Goal: Task Accomplishment & Management: Manage account settings

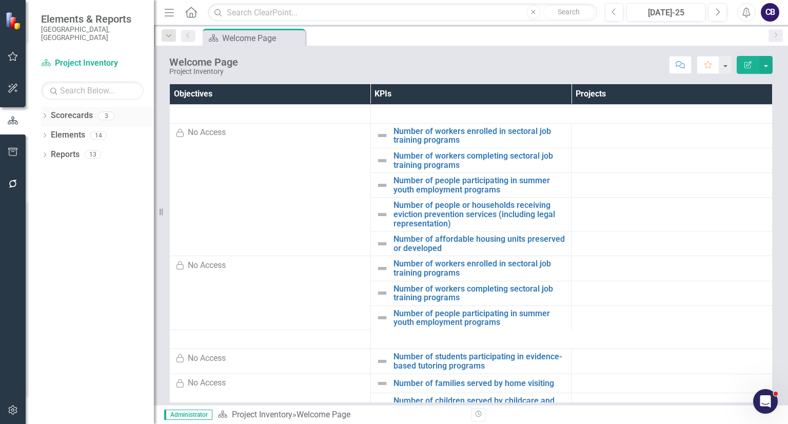
click at [47, 107] on div "Dropdown Scorecards 3" at bounding box center [97, 116] width 113 height 19
click at [47, 114] on icon "Dropdown" at bounding box center [44, 117] width 7 height 6
click at [74, 153] on div "Participatory Budgeting Scoring" at bounding box center [104, 154] width 97 height 17
click at [109, 149] on link "Participatory Budgeting Scoring" at bounding box center [104, 155] width 97 height 12
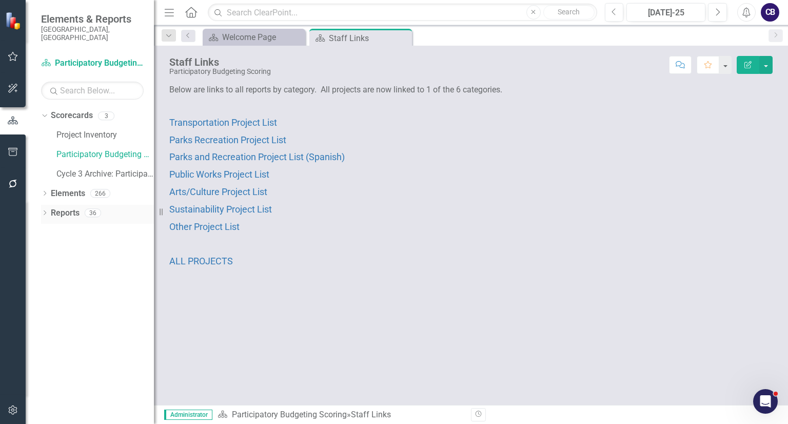
click at [42, 210] on div "Dropdown Reports 36" at bounding box center [97, 214] width 113 height 19
click at [45, 210] on icon at bounding box center [45, 212] width 3 height 5
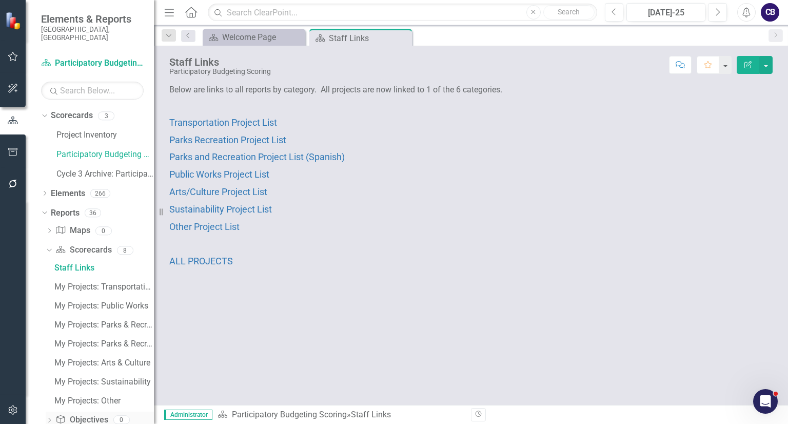
scroll to position [72, 0]
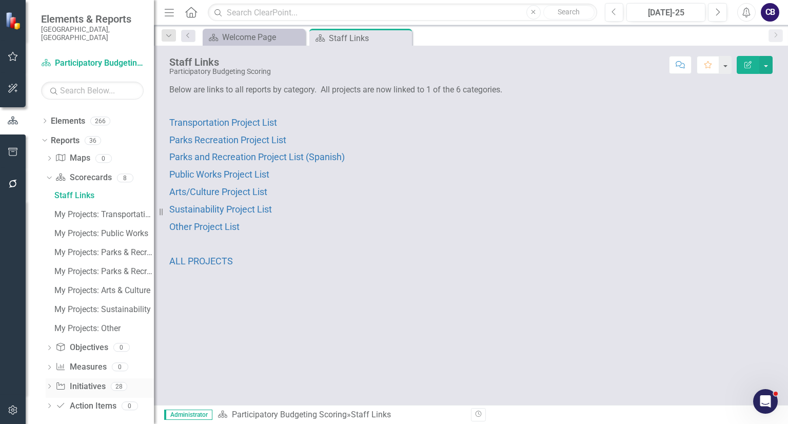
click at [51, 383] on div "Dropdown" at bounding box center [49, 387] width 7 height 9
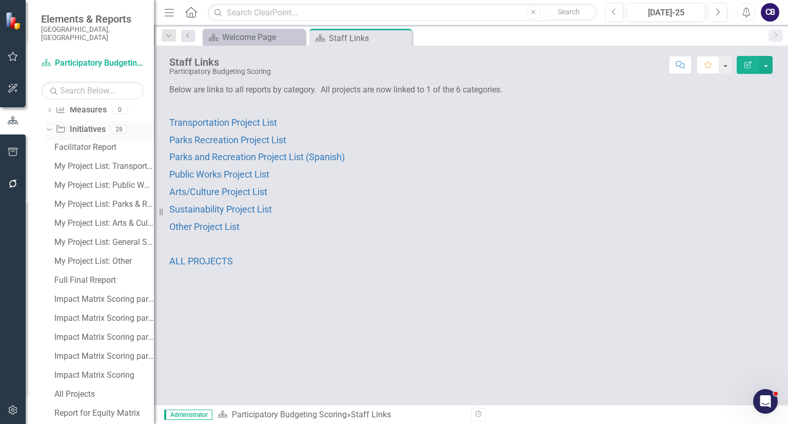
scroll to position [184, 0]
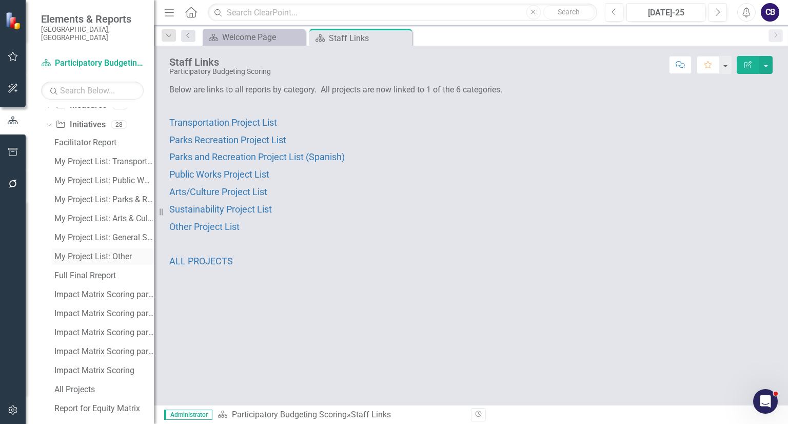
click at [103, 252] on div "My Project List: Other" at bounding box center [103, 256] width 99 height 9
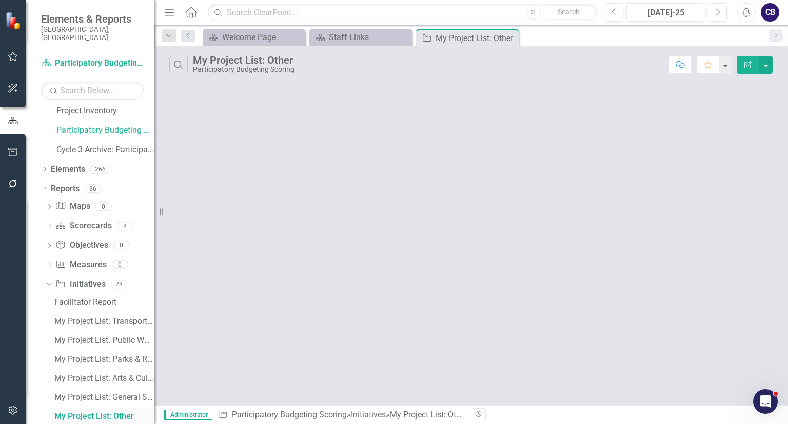
scroll to position [16, 0]
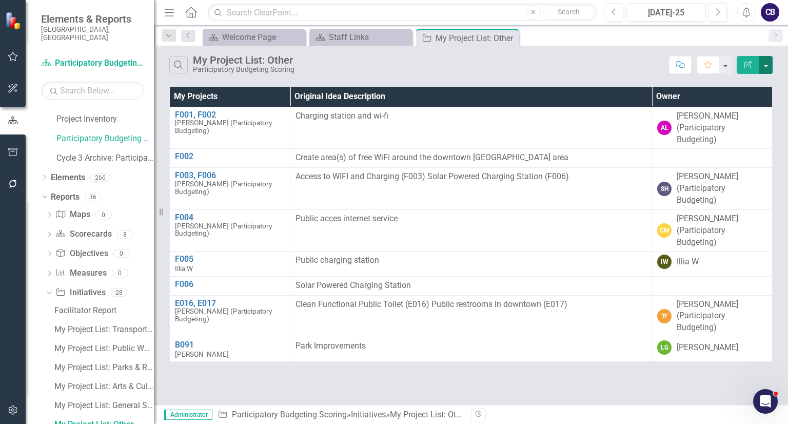
click at [768, 69] on button "button" at bounding box center [765, 65] width 13 height 18
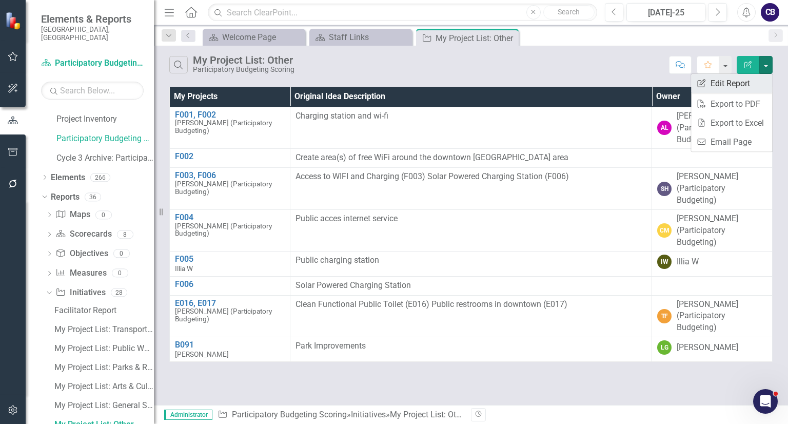
click at [742, 85] on link "Edit Report Edit Report" at bounding box center [731, 83] width 81 height 19
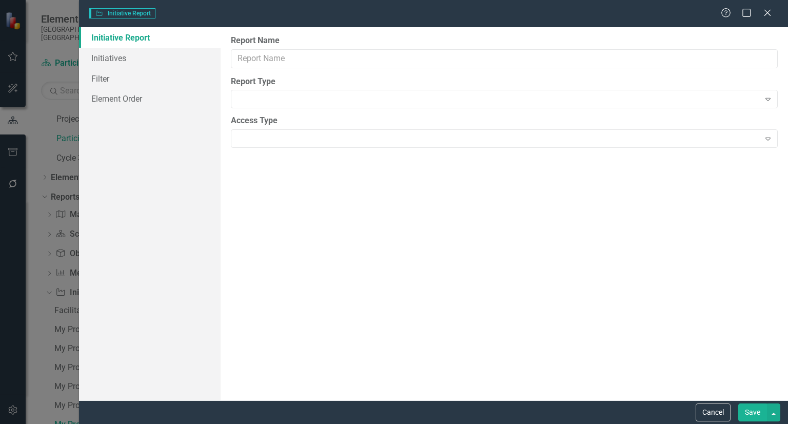
type input "My Project List: Other"
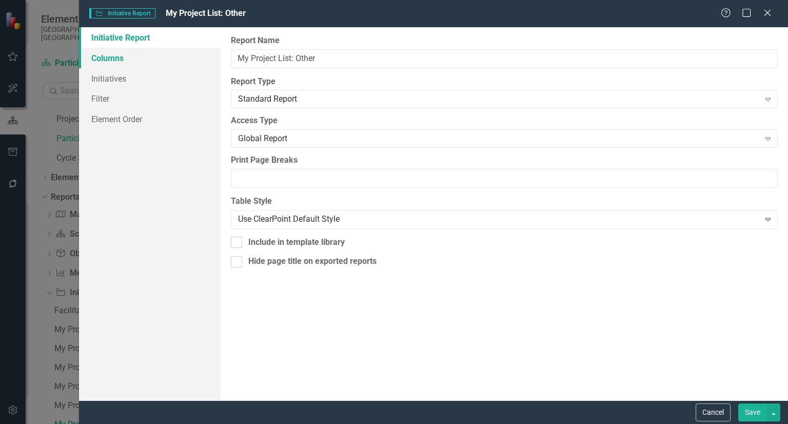
click at [98, 62] on link "Columns" at bounding box center [150, 58] width 142 height 21
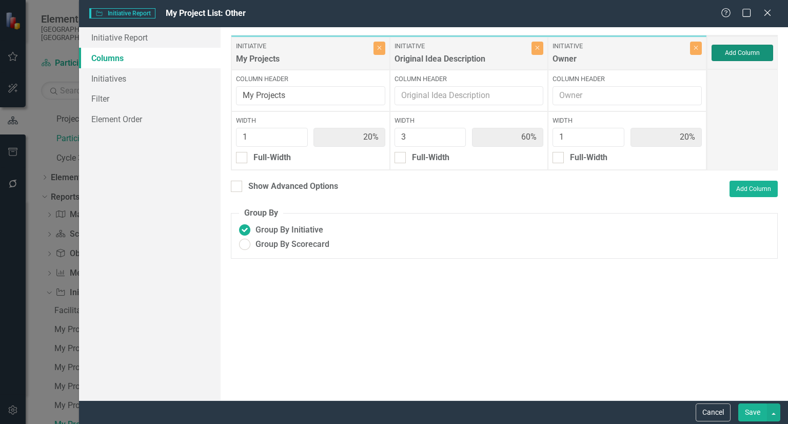
click at [750, 51] on button "Add Column" at bounding box center [742, 53] width 62 height 16
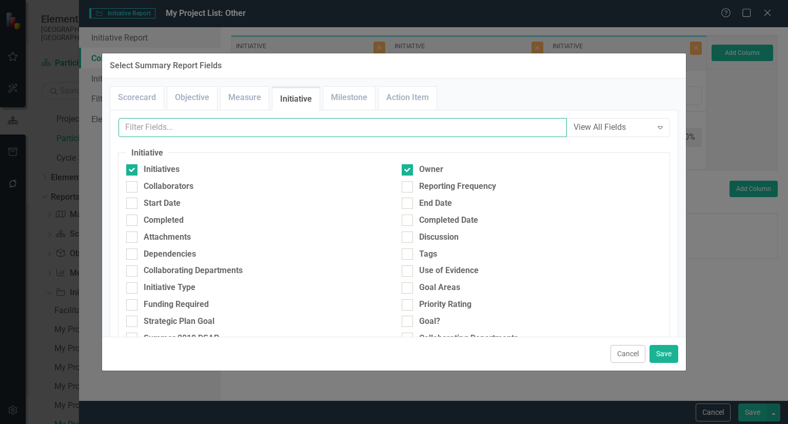
click at [504, 132] on input "text" at bounding box center [342, 127] width 448 height 19
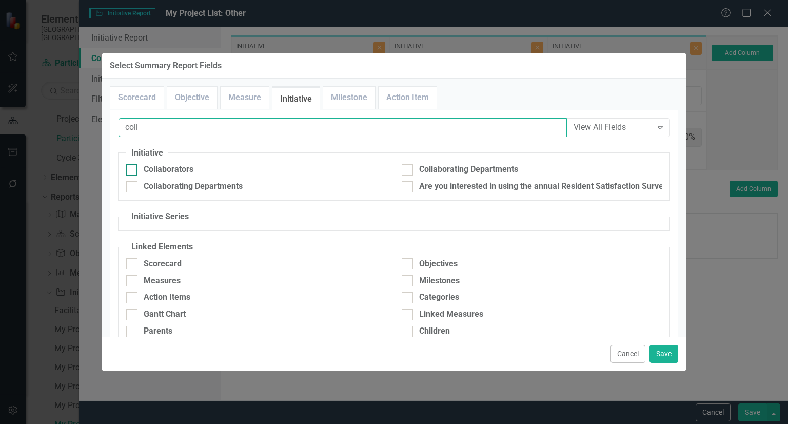
type input "coll"
click at [203, 165] on div "Collaborators" at bounding box center [256, 170] width 260 height 12
click at [133, 165] on input "Collaborators" at bounding box center [129, 167] width 7 height 7
checkbox input "true"
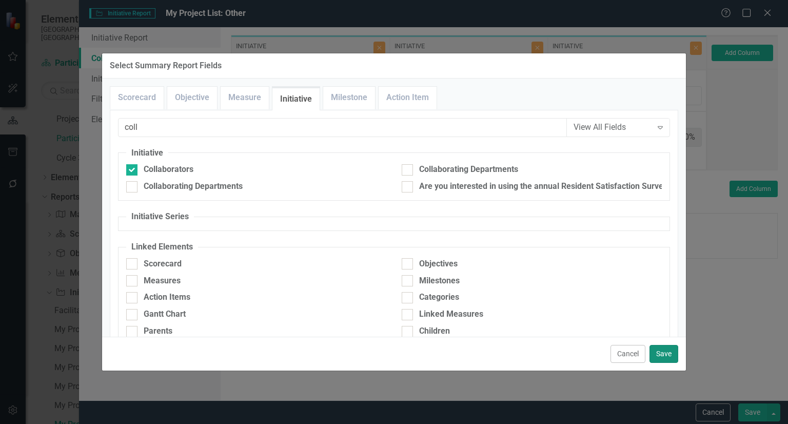
click at [654, 349] on button "Save" at bounding box center [663, 354] width 29 height 18
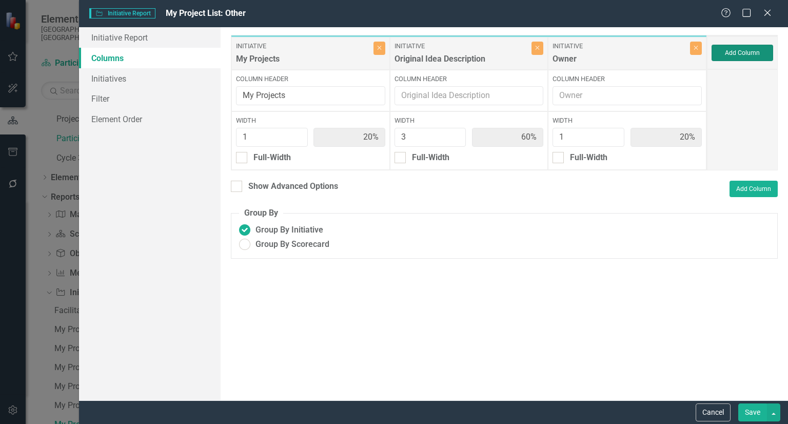
type input "17%"
type input "50%"
type input "17%"
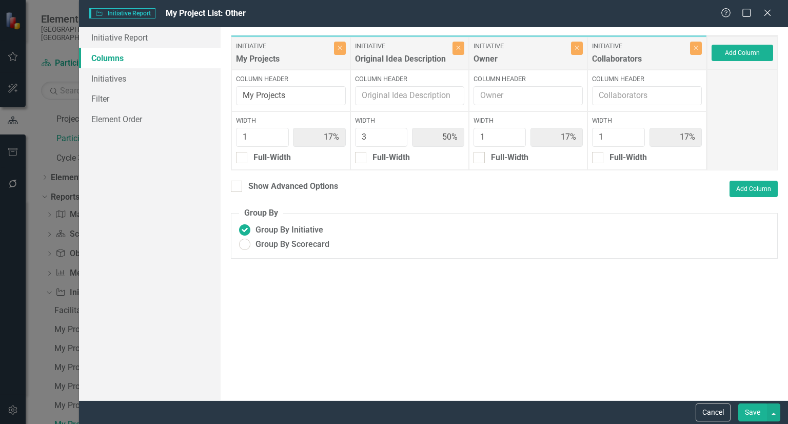
click at [758, 417] on button "Save" at bounding box center [752, 412] width 29 height 18
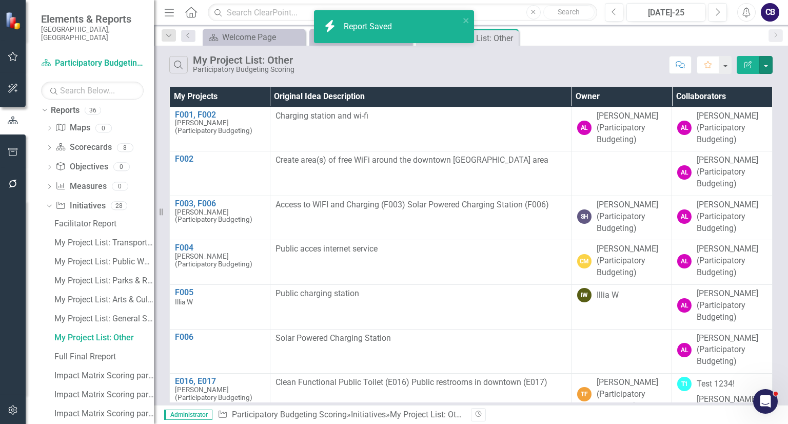
scroll to position [112, 0]
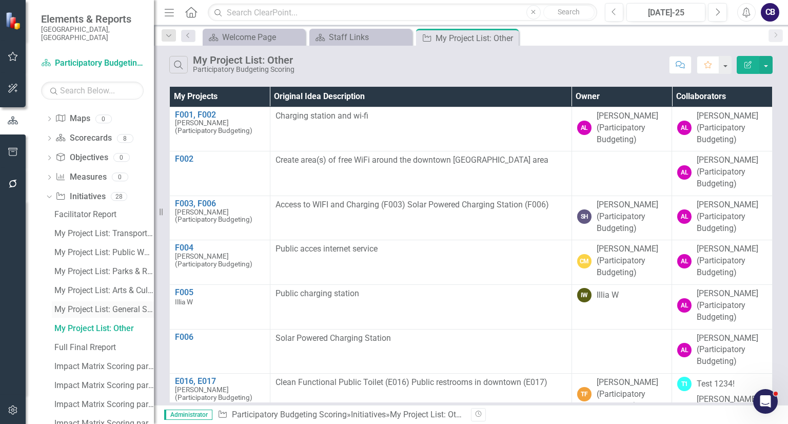
click at [96, 305] on div "My Project List: General Services" at bounding box center [103, 309] width 99 height 9
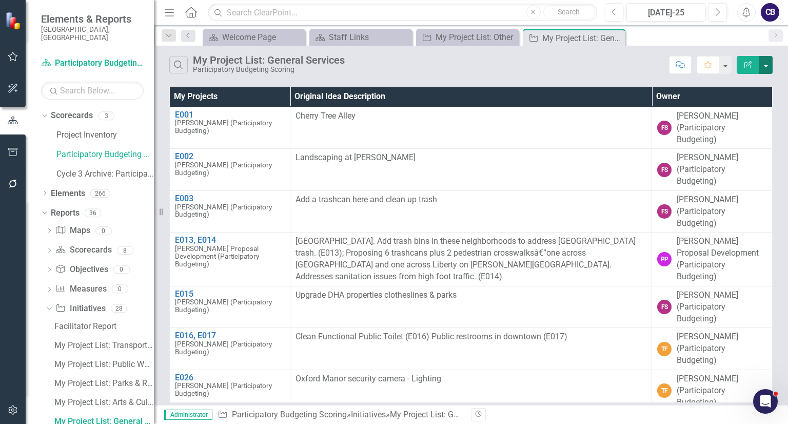
drag, startPoint x: 767, startPoint y: 64, endPoint x: 765, endPoint y: 58, distance: 6.0
click at [765, 58] on button "button" at bounding box center [765, 65] width 13 height 18
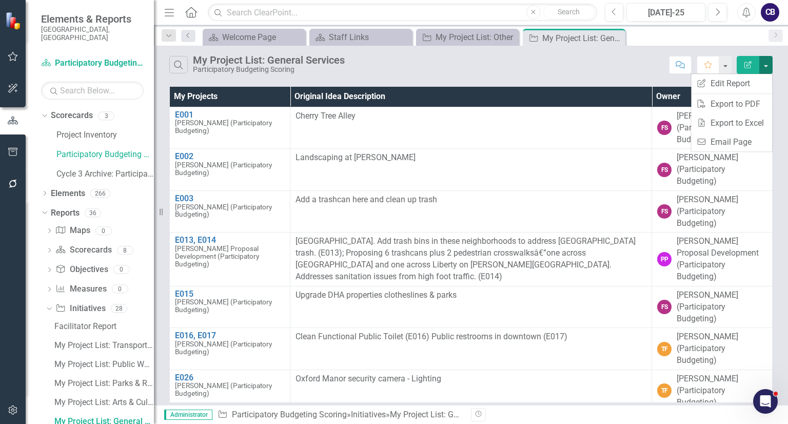
click at [765, 58] on button "button" at bounding box center [765, 65] width 13 height 18
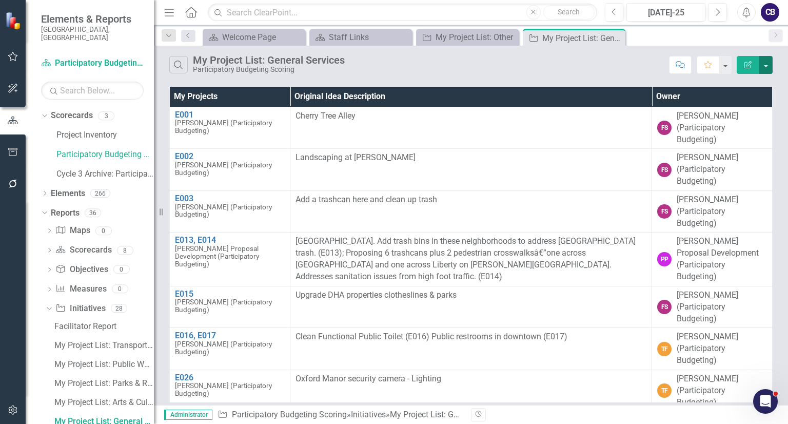
click at [765, 58] on button "button" at bounding box center [765, 65] width 13 height 18
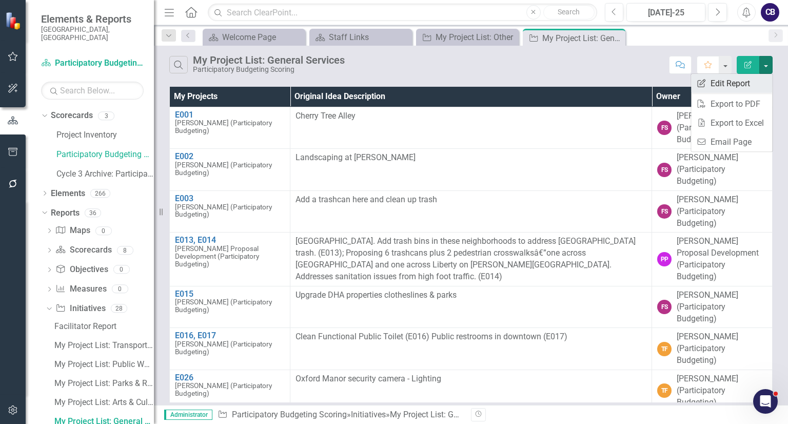
click at [734, 85] on link "Edit Report Edit Report" at bounding box center [731, 83] width 81 height 19
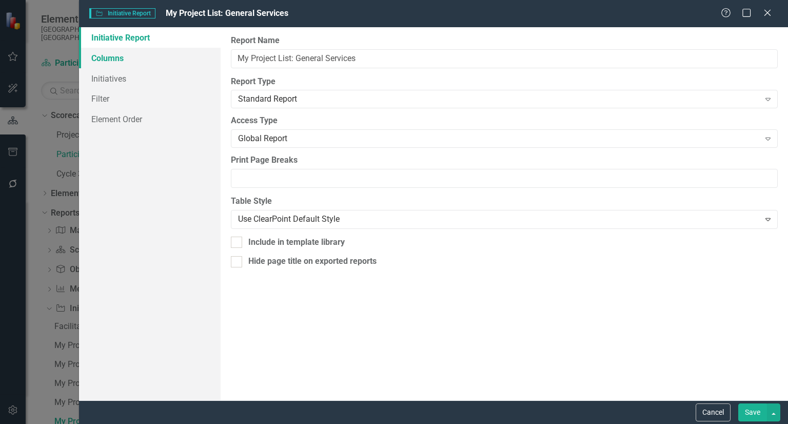
click at [133, 62] on link "Columns" at bounding box center [150, 58] width 142 height 21
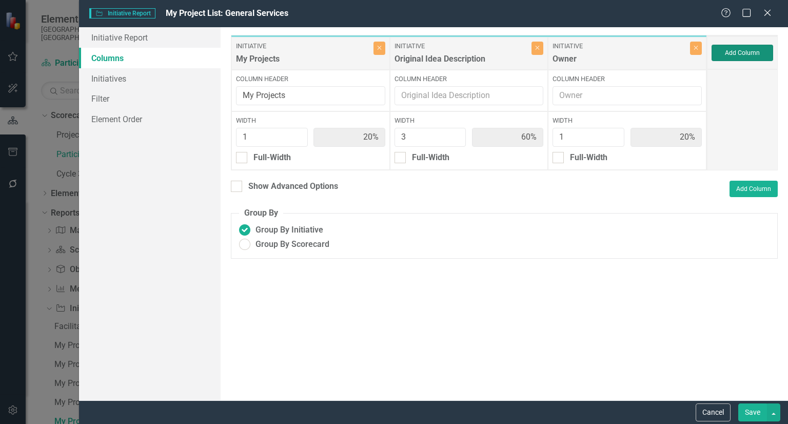
click at [732, 54] on button "Add Column" at bounding box center [742, 53] width 62 height 16
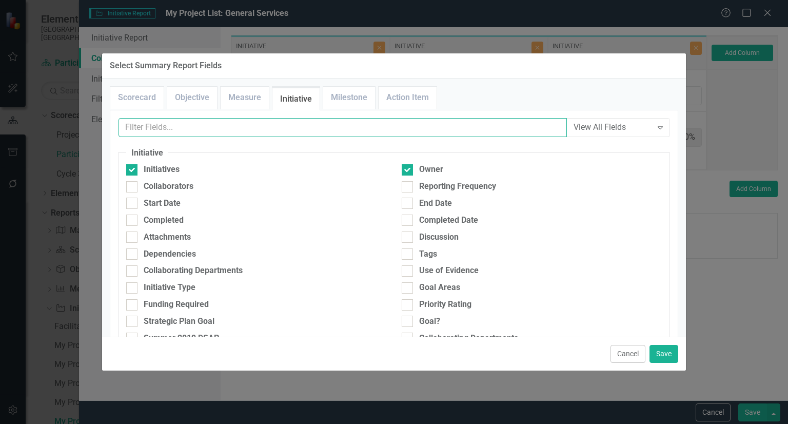
click at [398, 126] on input "text" at bounding box center [342, 127] width 448 height 19
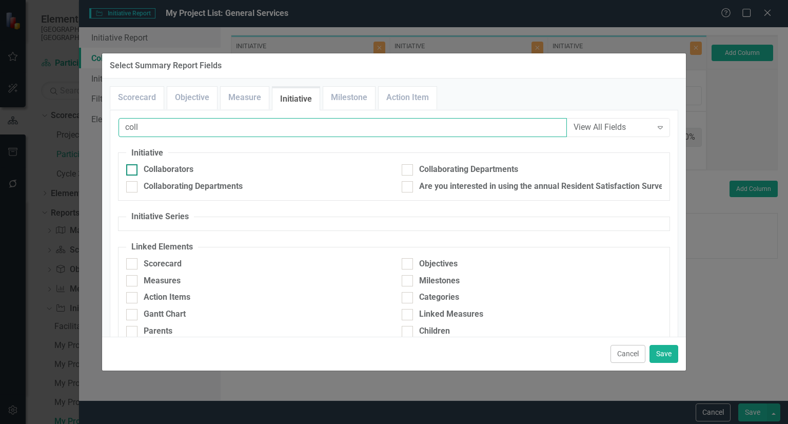
type input "coll"
click at [205, 165] on div "Collaborators" at bounding box center [256, 170] width 260 height 12
click at [133, 165] on input "Collaborators" at bounding box center [129, 167] width 7 height 7
checkbox input "true"
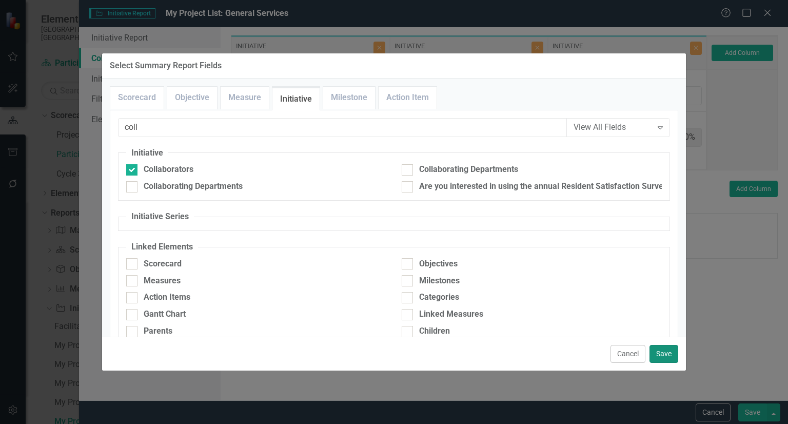
click at [666, 349] on button "Save" at bounding box center [663, 354] width 29 height 18
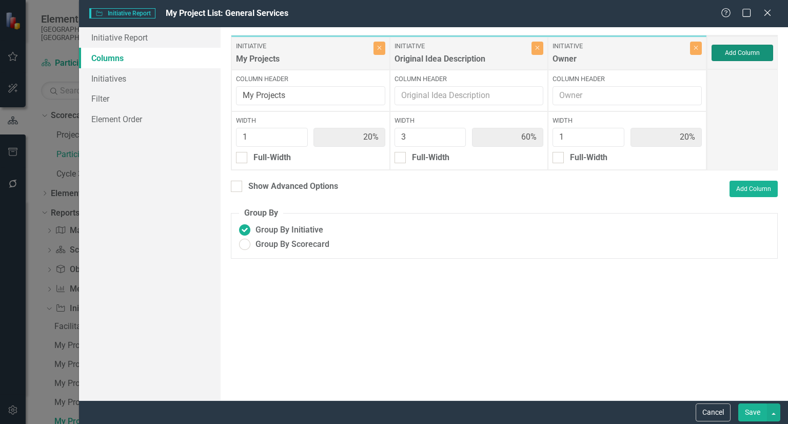
type input "17%"
type input "50%"
type input "17%"
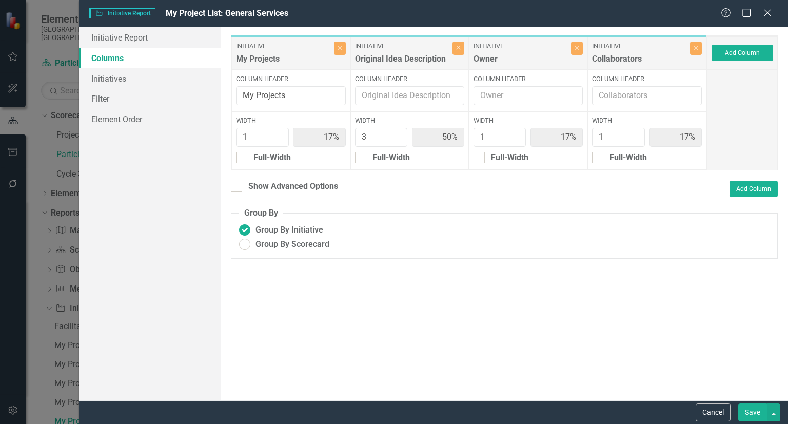
click at [752, 409] on button "Save" at bounding box center [752, 412] width 29 height 18
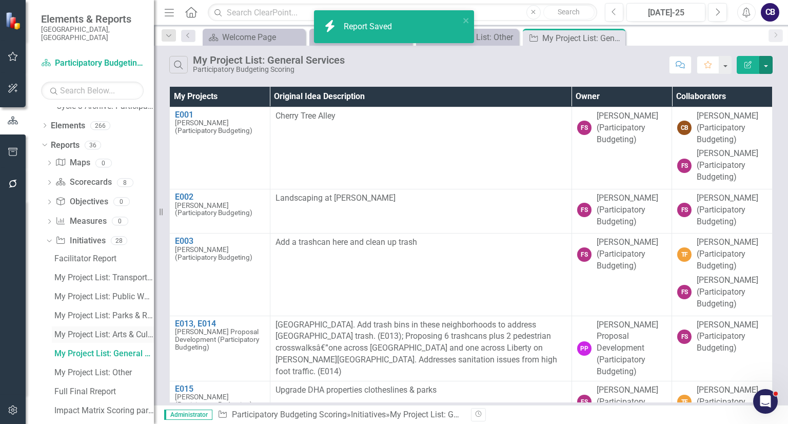
scroll to position [69, 0]
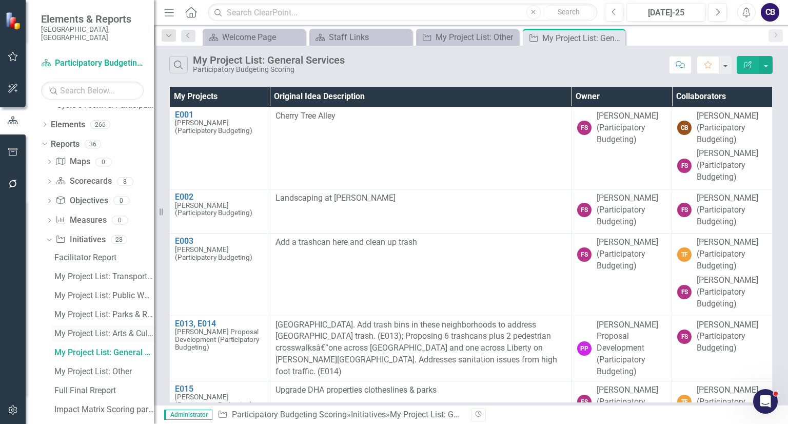
click at [105, 329] on link "My Project List: Arts & Culture" at bounding box center [103, 333] width 102 height 16
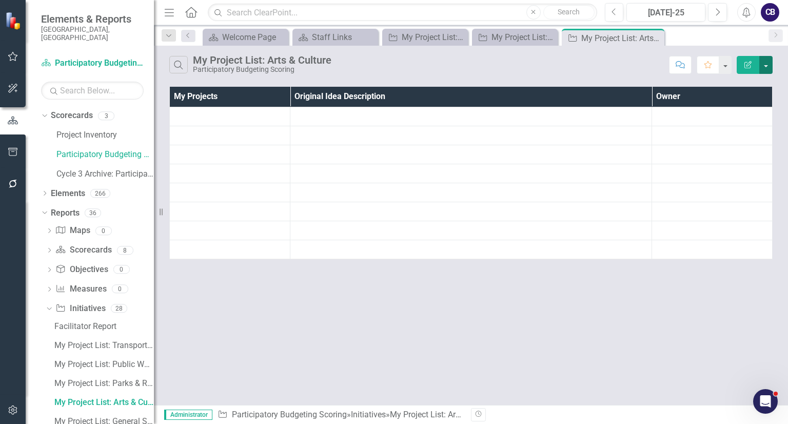
click at [767, 60] on button "button" at bounding box center [765, 65] width 13 height 18
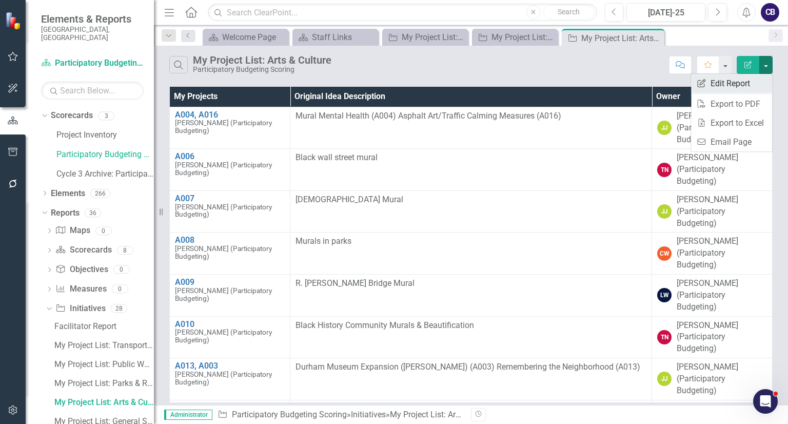
click at [736, 81] on link "Edit Report Edit Report" at bounding box center [731, 83] width 81 height 19
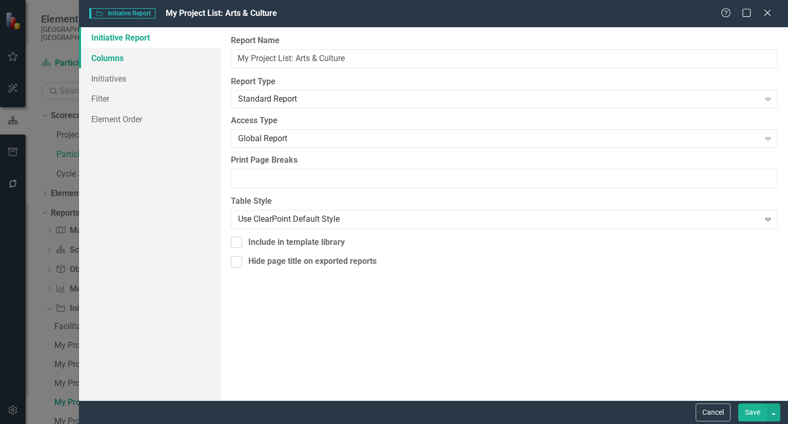
click at [137, 65] on link "Columns" at bounding box center [150, 58] width 142 height 21
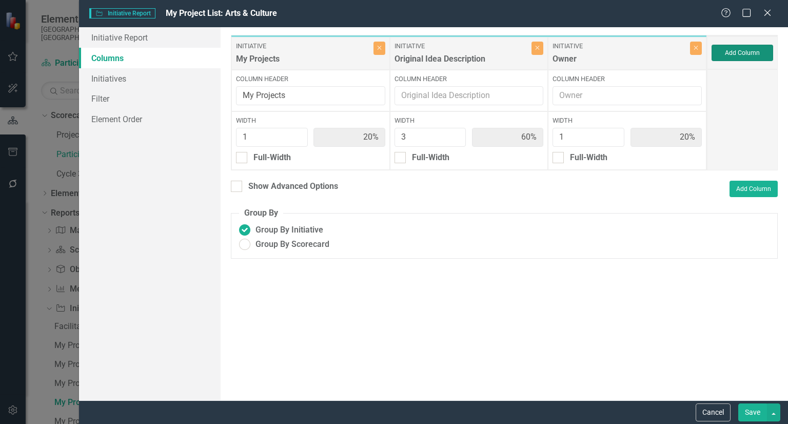
click at [755, 52] on button "Add Column" at bounding box center [742, 53] width 62 height 16
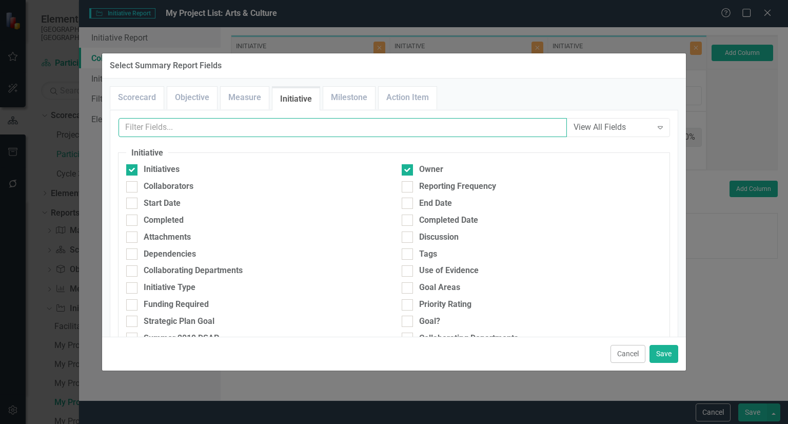
click at [527, 126] on input "text" at bounding box center [342, 127] width 448 height 19
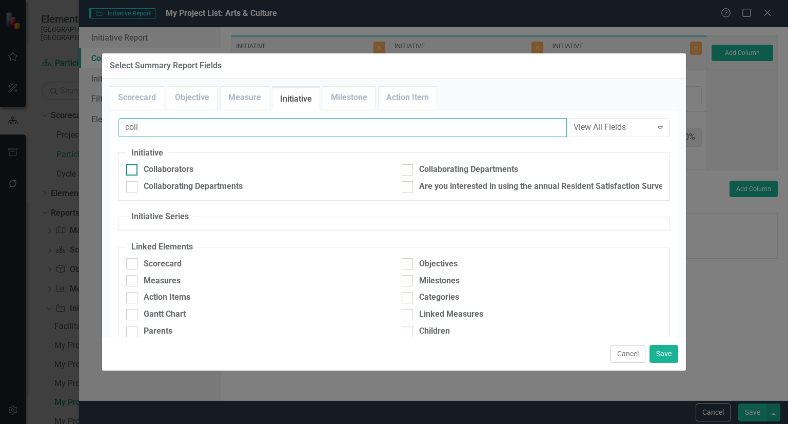
type input "coll"
click at [192, 174] on div "Collaborators" at bounding box center [169, 170] width 50 height 12
click at [133, 171] on input "Collaborators" at bounding box center [129, 167] width 7 height 7
checkbox input "true"
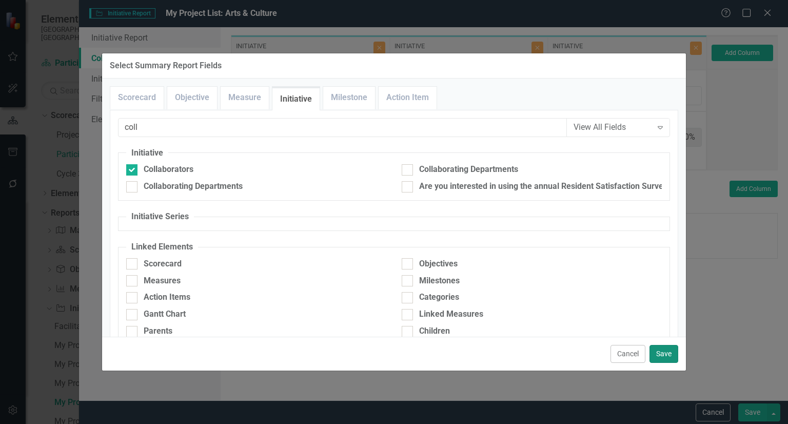
click at [670, 357] on button "Save" at bounding box center [663, 354] width 29 height 18
type input "17%"
type input "50%"
type input "17%"
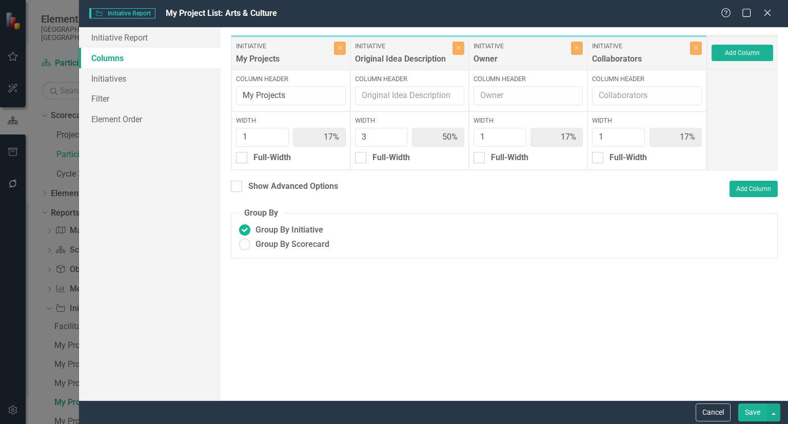
click at [750, 414] on button "Save" at bounding box center [752, 412] width 29 height 18
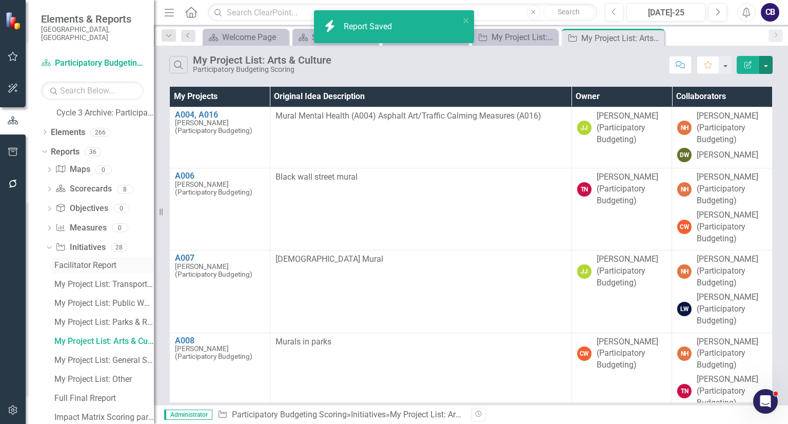
scroll to position [64, 0]
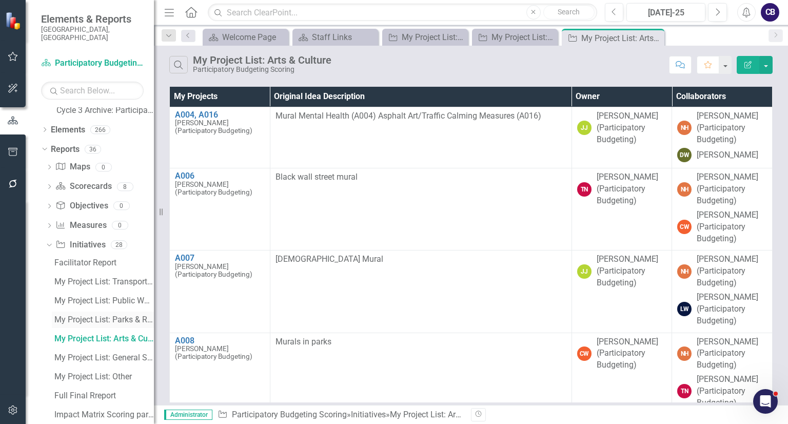
click at [101, 315] on link "My Project List: Parks & Recreation" at bounding box center [103, 319] width 102 height 16
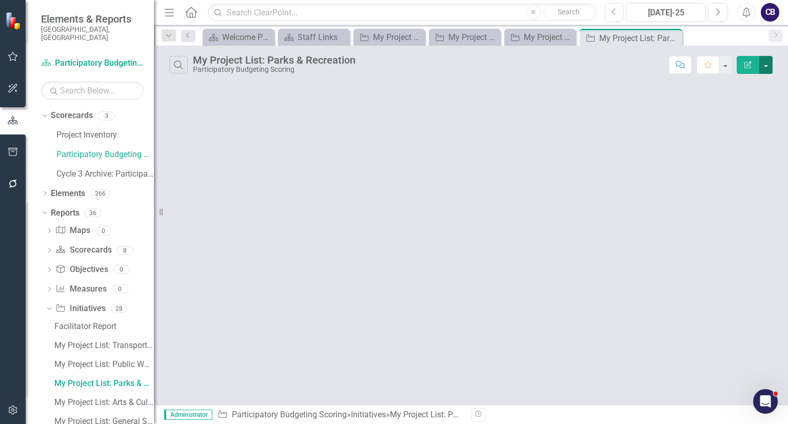
click at [770, 64] on button "button" at bounding box center [765, 65] width 13 height 18
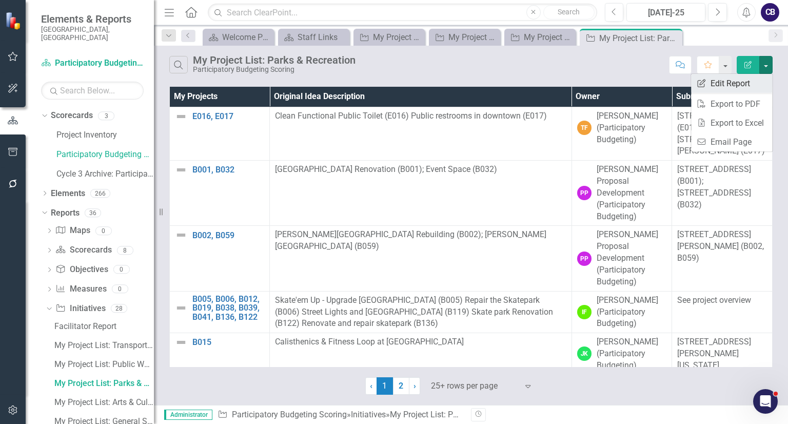
click at [722, 81] on link "Edit Report Edit Report" at bounding box center [731, 83] width 81 height 19
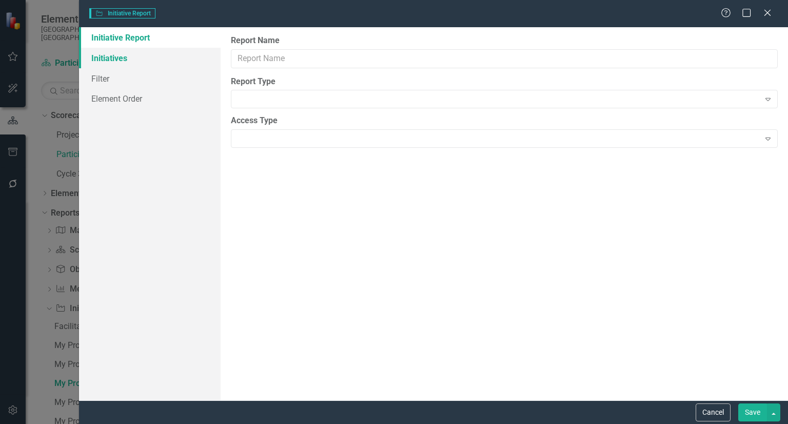
type input "My Project List: Parks & Recreation"
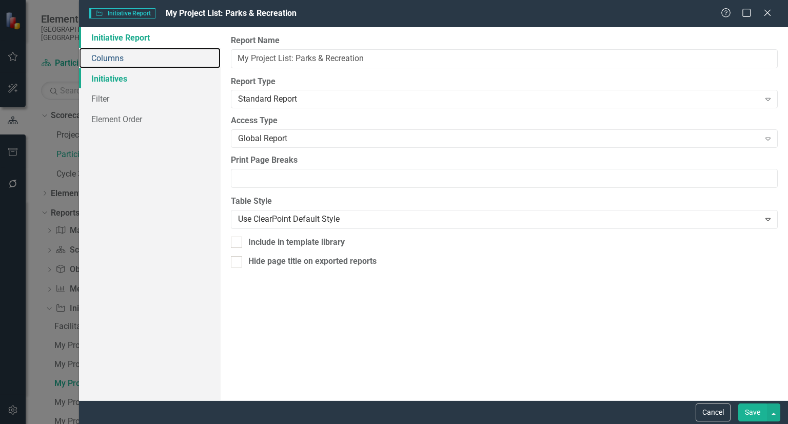
click at [145, 67] on link "Columns" at bounding box center [150, 58] width 142 height 21
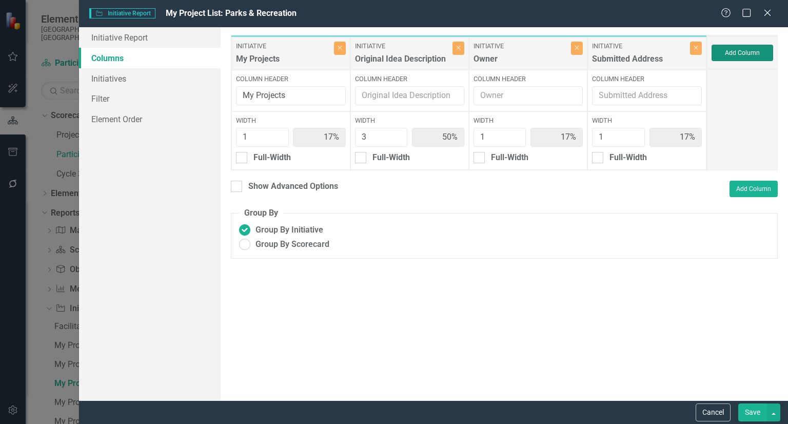
click at [739, 45] on button "Add Column" at bounding box center [742, 53] width 62 height 16
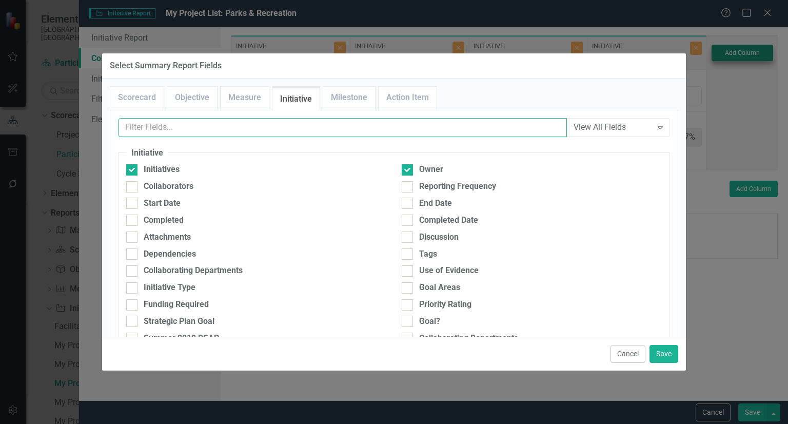
click at [493, 131] on input "text" at bounding box center [342, 127] width 448 height 19
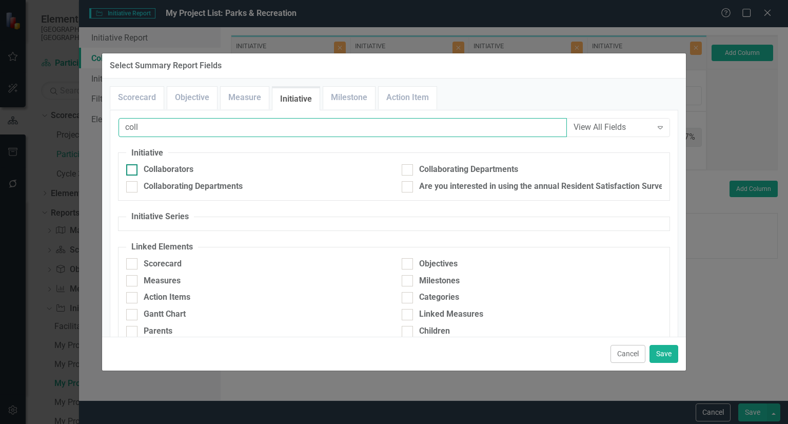
type input "coll"
click at [304, 172] on div "Collaborators" at bounding box center [256, 170] width 260 height 12
click at [133, 171] on input "Collaborators" at bounding box center [129, 167] width 7 height 7
checkbox input "true"
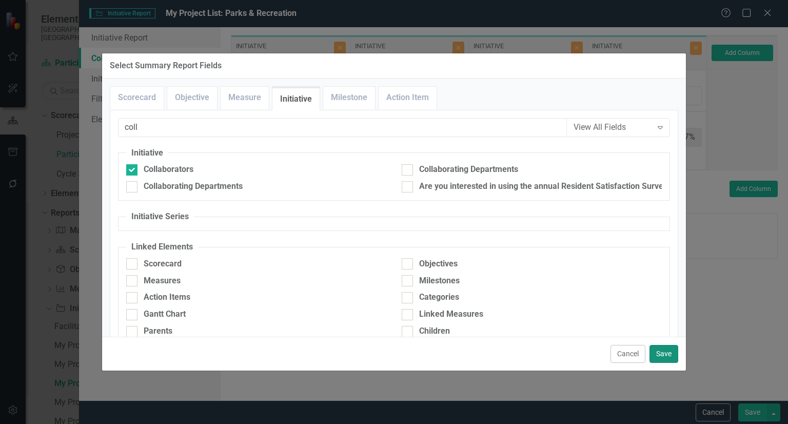
click at [675, 355] on button "Save" at bounding box center [663, 354] width 29 height 18
type input "14%"
type input "43%"
type input "14%"
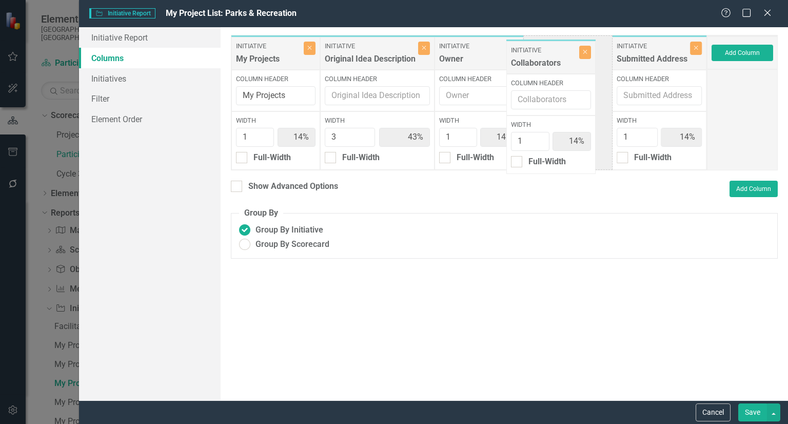
drag, startPoint x: 653, startPoint y: 56, endPoint x: 541, endPoint y: 60, distance: 111.3
click at [541, 60] on div "Initiative My Projects Close Column Header My Projects Width 1 14% Full-Width I…" at bounding box center [469, 102] width 476 height 135
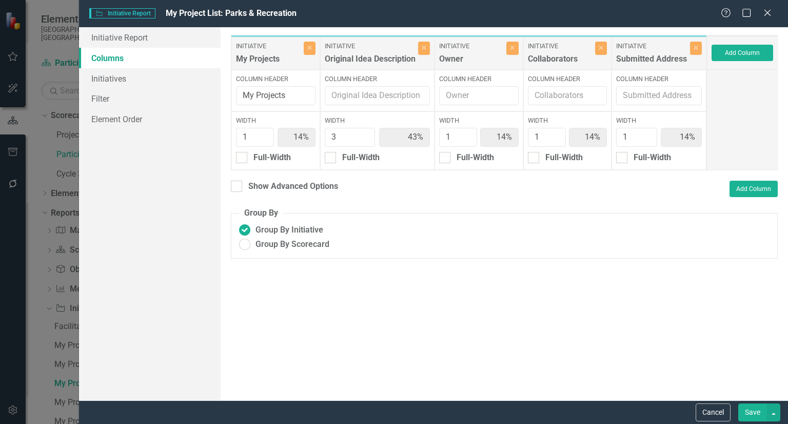
click at [689, 48] on div "Initiative Submitted Address" at bounding box center [653, 54] width 74 height 24
click at [693, 46] on button "Close" at bounding box center [696, 48] width 12 height 13
type input "17%"
type input "50%"
type input "17%"
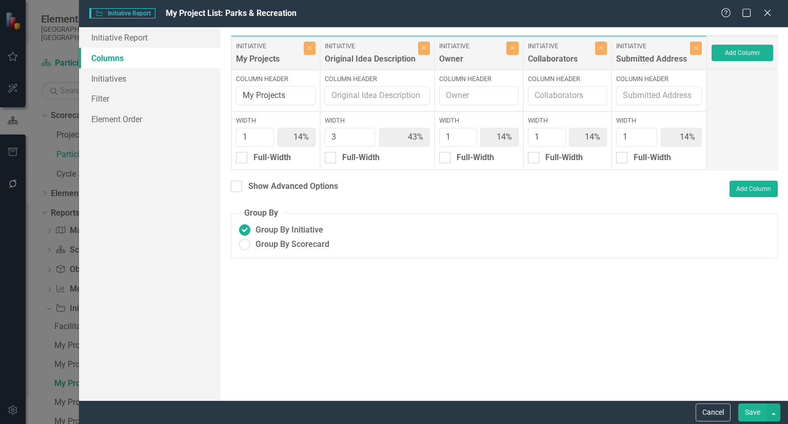
type input "17%"
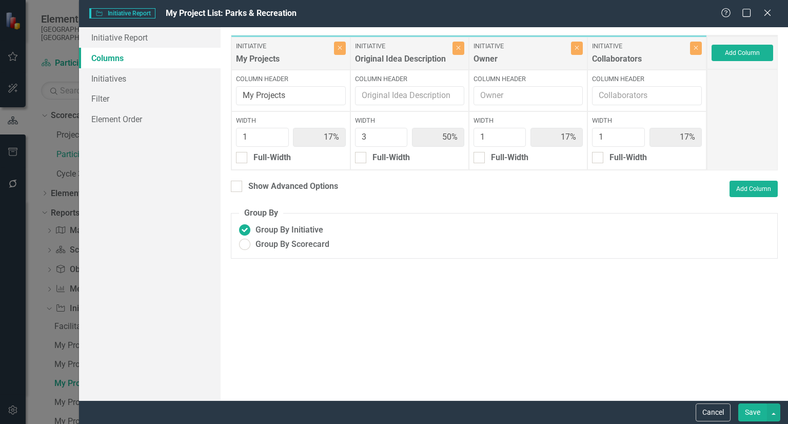
click at [760, 409] on button "Save" at bounding box center [752, 412] width 29 height 18
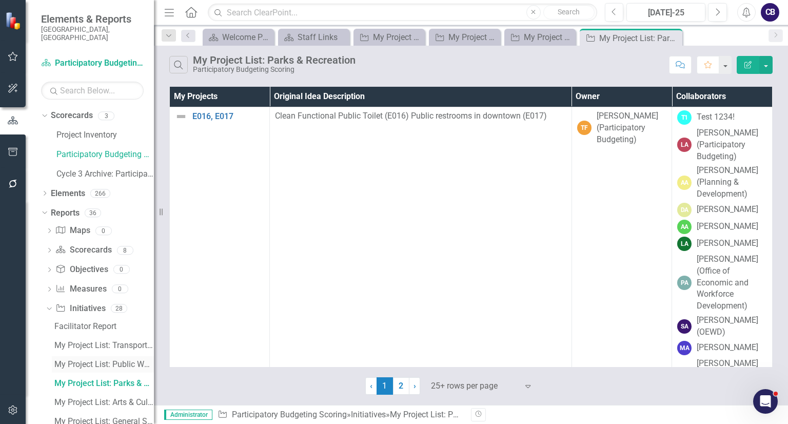
click at [106, 359] on div "My Project List: Public Works" at bounding box center [103, 363] width 99 height 9
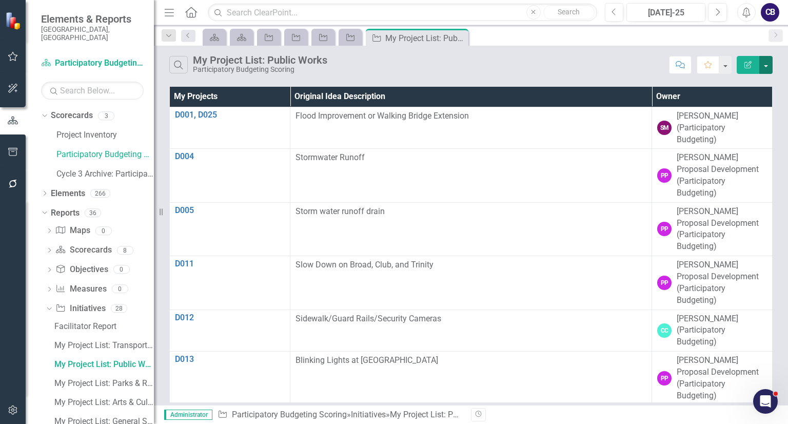
click at [769, 62] on button "button" at bounding box center [765, 65] width 13 height 18
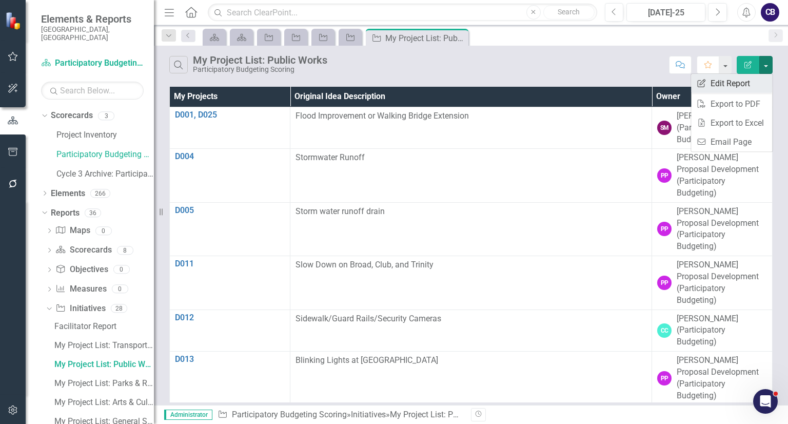
click at [748, 75] on link "Edit Report Edit Report" at bounding box center [731, 83] width 81 height 19
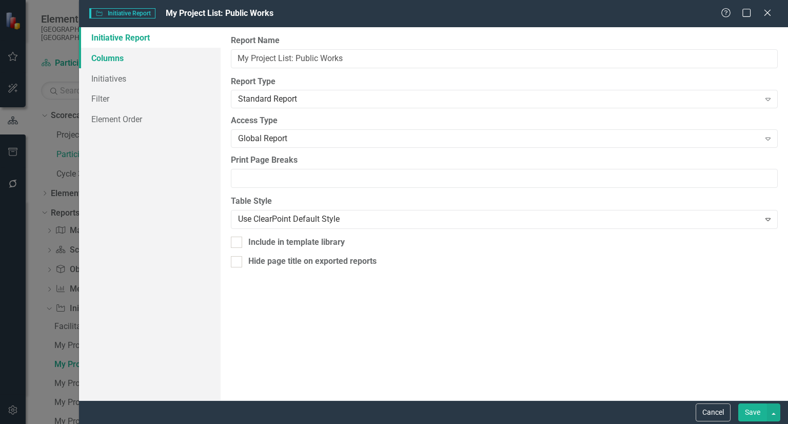
click at [186, 63] on link "Columns" at bounding box center [150, 58] width 142 height 21
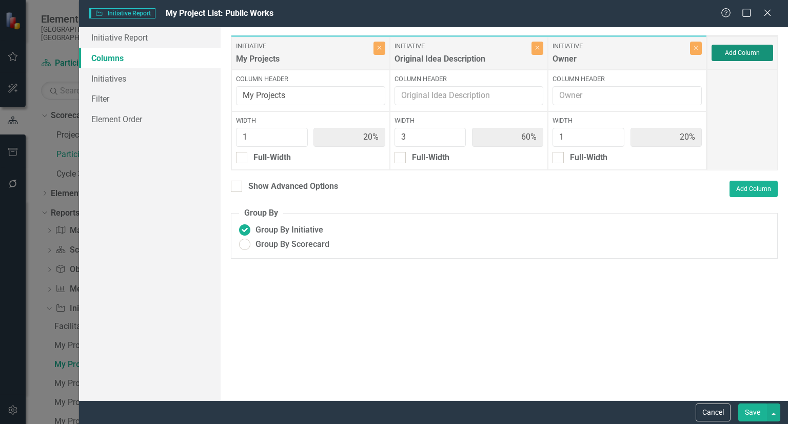
click at [738, 52] on button "Add Column" at bounding box center [742, 53] width 62 height 16
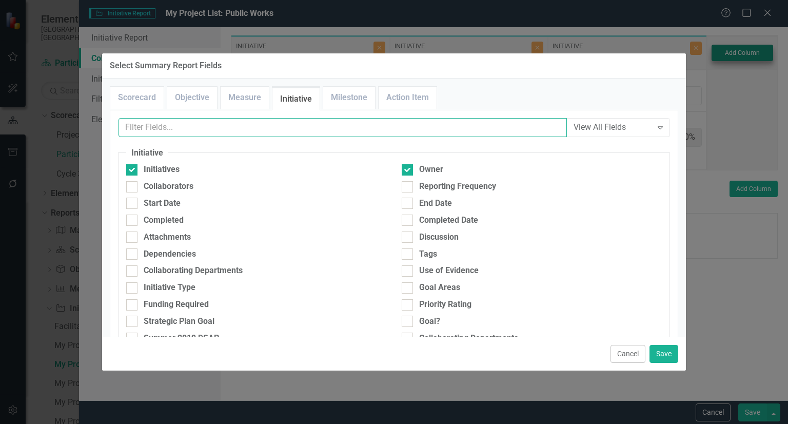
click at [454, 122] on input "text" at bounding box center [342, 127] width 448 height 19
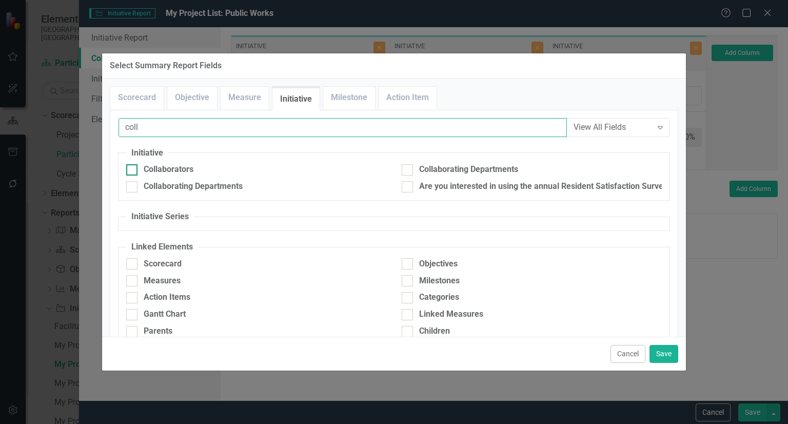
type input "coll"
click at [206, 164] on div "Collaborators" at bounding box center [256, 170] width 260 height 12
click at [133, 164] on input "Collaborators" at bounding box center [129, 167] width 7 height 7
checkbox input "true"
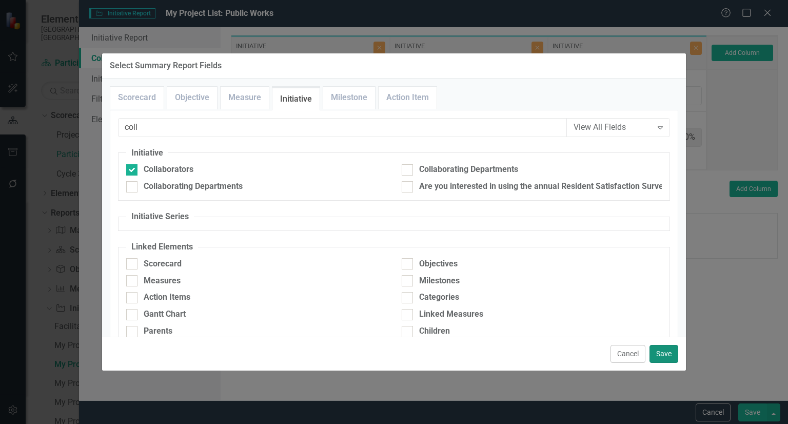
click at [658, 359] on button "Save" at bounding box center [663, 354] width 29 height 18
type input "17%"
type input "50%"
type input "17%"
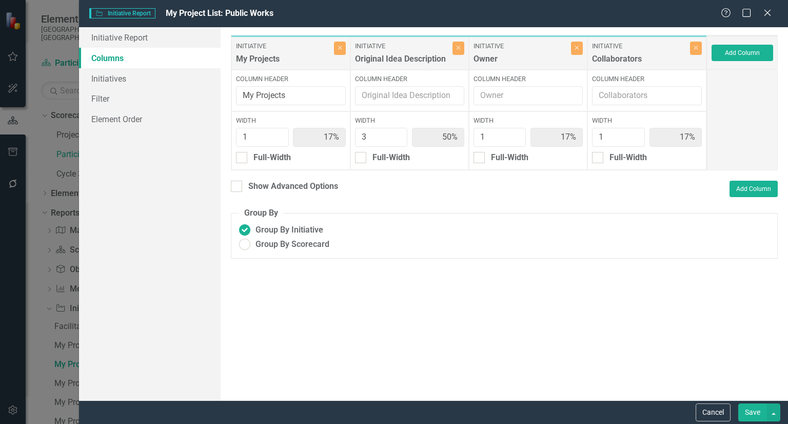
click at [754, 411] on button "Save" at bounding box center [752, 412] width 29 height 18
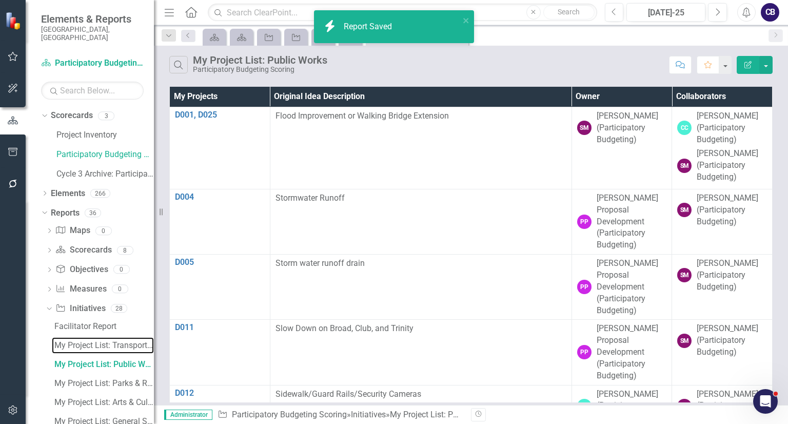
click at [105, 340] on div "My Project List: Transportation" at bounding box center [103, 344] width 99 height 9
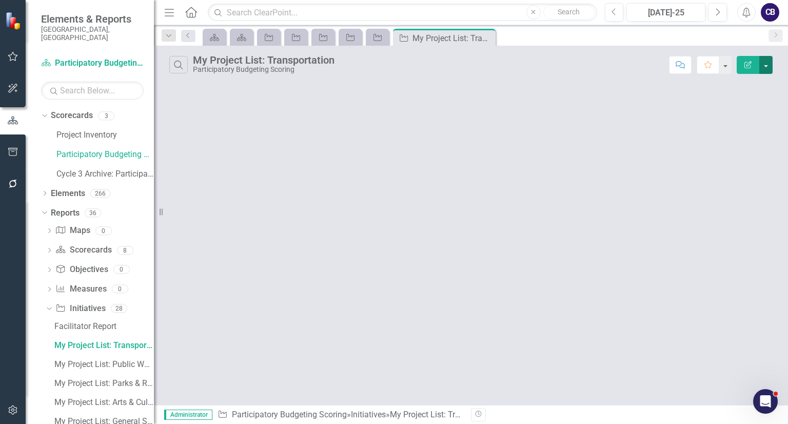
click at [762, 59] on button "button" at bounding box center [765, 65] width 13 height 18
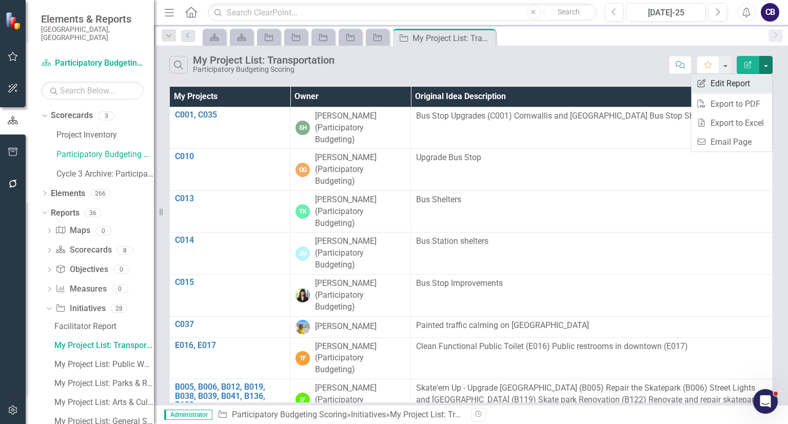
click at [706, 81] on icon "Edit Report" at bounding box center [701, 83] width 10 height 8
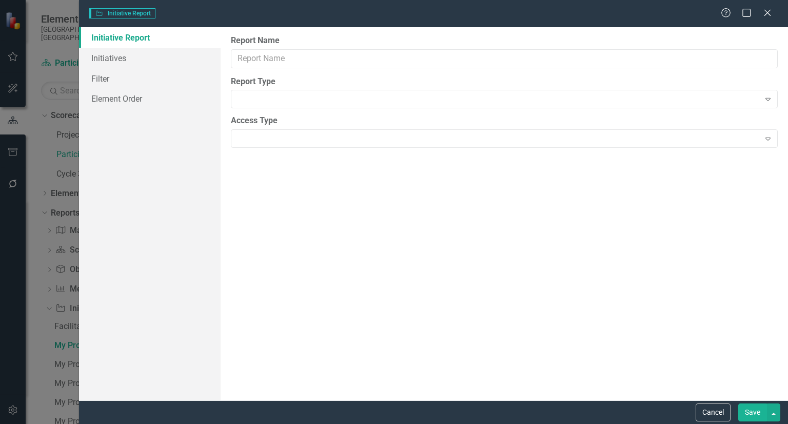
type input "My Project List: Transportation"
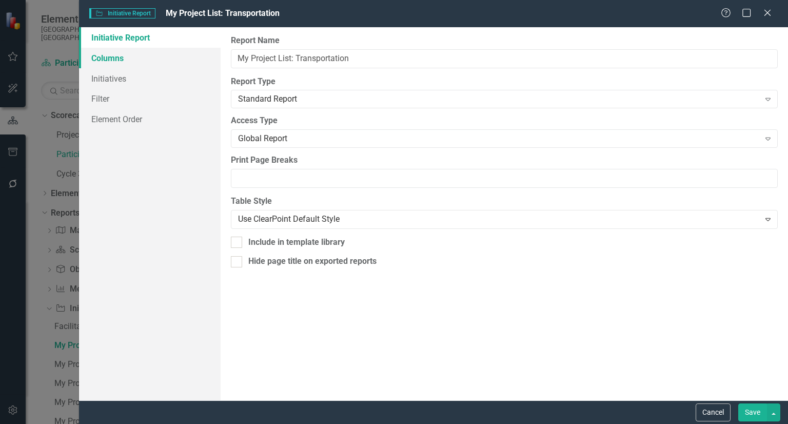
click at [121, 54] on link "Columns" at bounding box center [150, 58] width 142 height 21
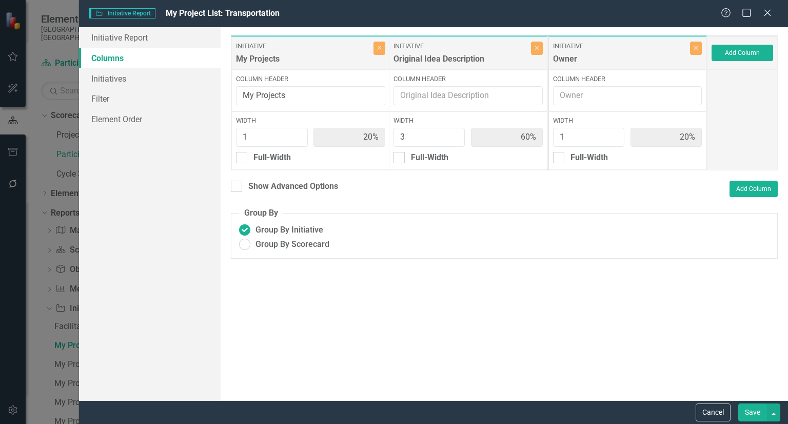
drag, startPoint x: 624, startPoint y: 57, endPoint x: 446, endPoint y: 54, distance: 178.0
click at [446, 54] on div "Initiative My Projects Close Column Header My Projects Width 1 20% Full-Width I…" at bounding box center [469, 102] width 476 height 135
click at [762, 57] on button "Add Column" at bounding box center [742, 53] width 62 height 16
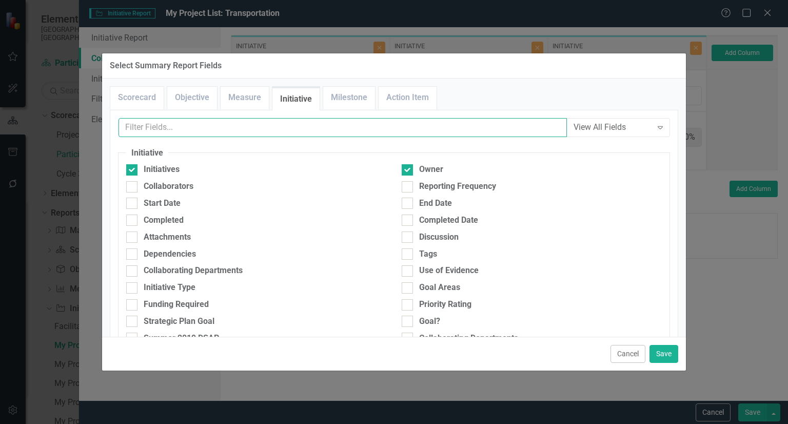
click at [292, 118] on input "text" at bounding box center [342, 127] width 448 height 19
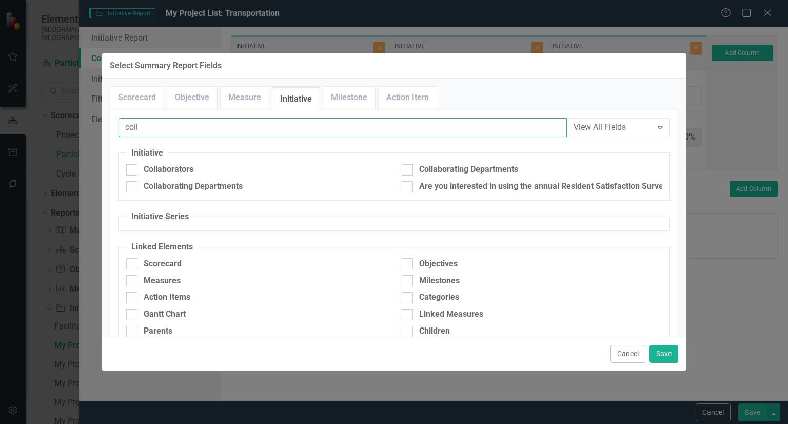
type input "coll"
click at [175, 161] on fieldset "Initiative Collaborators Collaborating Departments Collaborating Departments Ar…" at bounding box center [394, 174] width 552 height 54
click at [168, 165] on div "Collaborators" at bounding box center [169, 170] width 50 height 12
click at [133, 165] on input "Collaborators" at bounding box center [129, 167] width 7 height 7
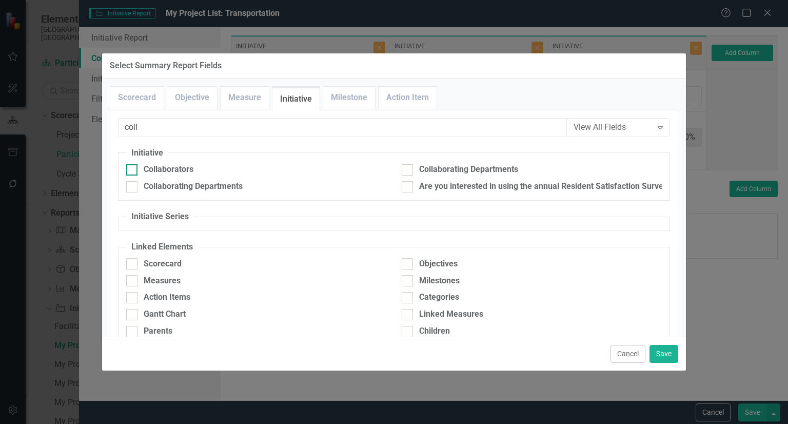
checkbox input "true"
click at [673, 355] on button "Save" at bounding box center [663, 354] width 29 height 18
type input "17%"
type input "50%"
type input "17%"
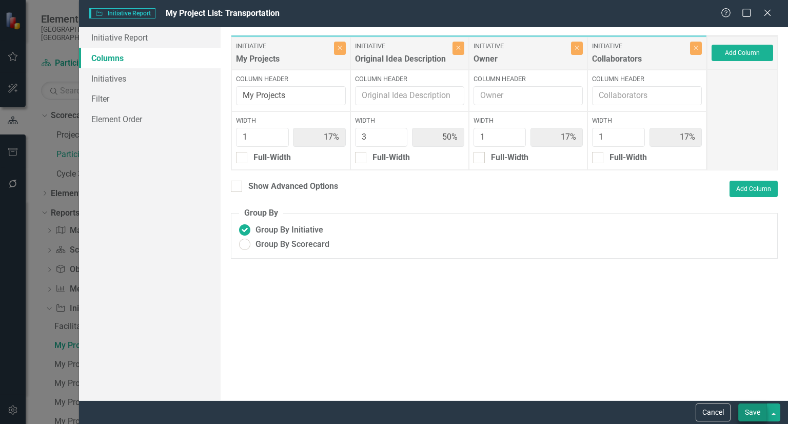
drag, startPoint x: 752, startPoint y: 399, endPoint x: 749, endPoint y: 409, distance: 10.7
click at [749, 409] on form "Initiative Initiative Report My Project List: Transportation Help Maximize Clos…" at bounding box center [433, 212] width 709 height 424
click at [749, 409] on button "Save" at bounding box center [752, 412] width 29 height 18
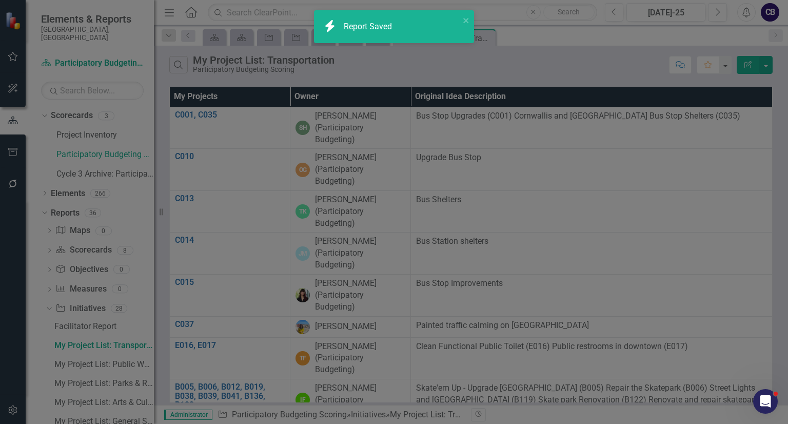
radio input "false"
